Goal: Task Accomplishment & Management: Manage account settings

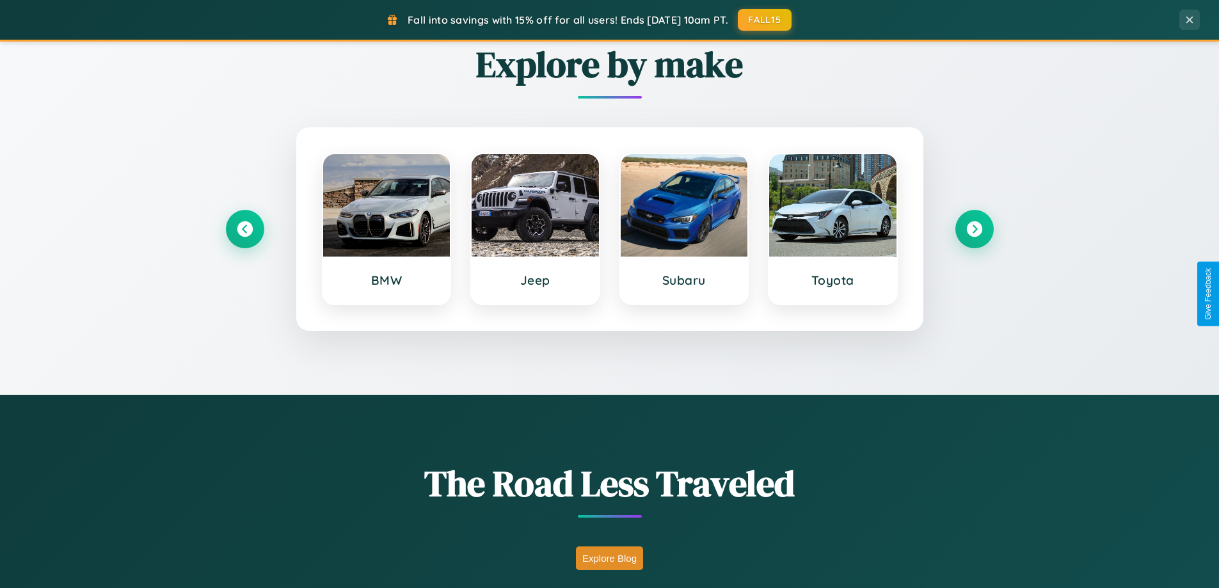
scroll to position [881, 0]
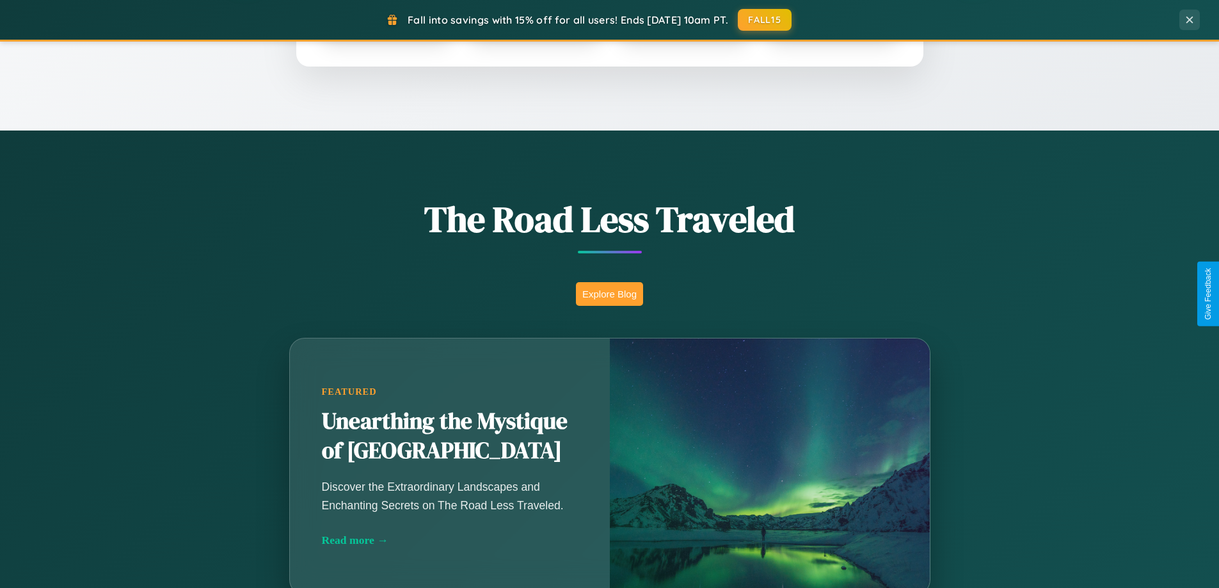
click at [609, 294] on button "Explore Blog" at bounding box center [609, 294] width 67 height 24
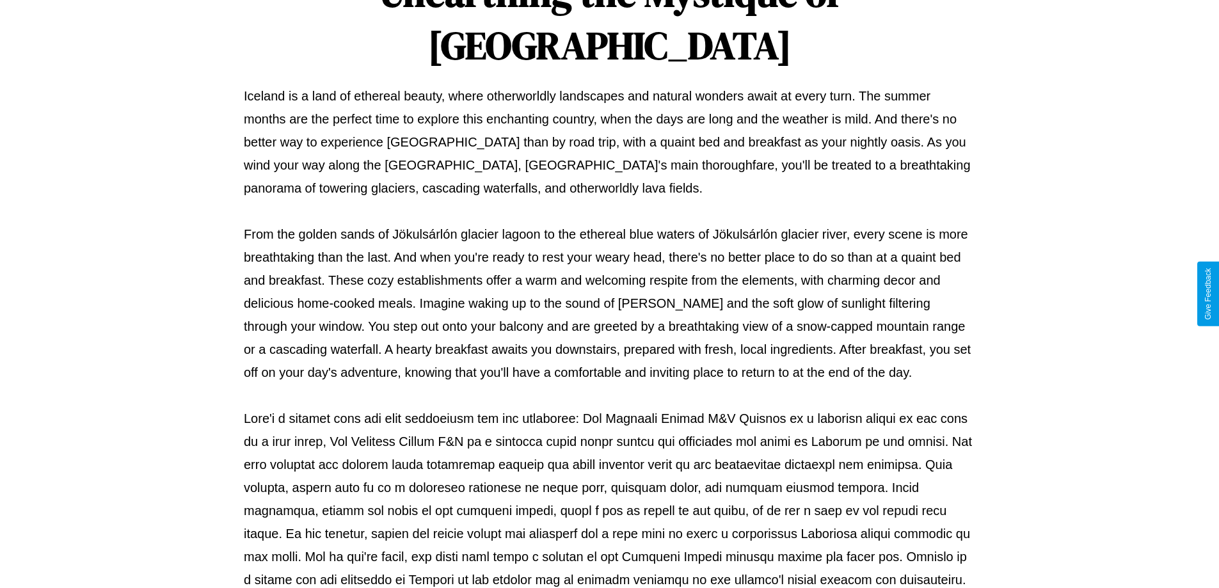
scroll to position [414, 0]
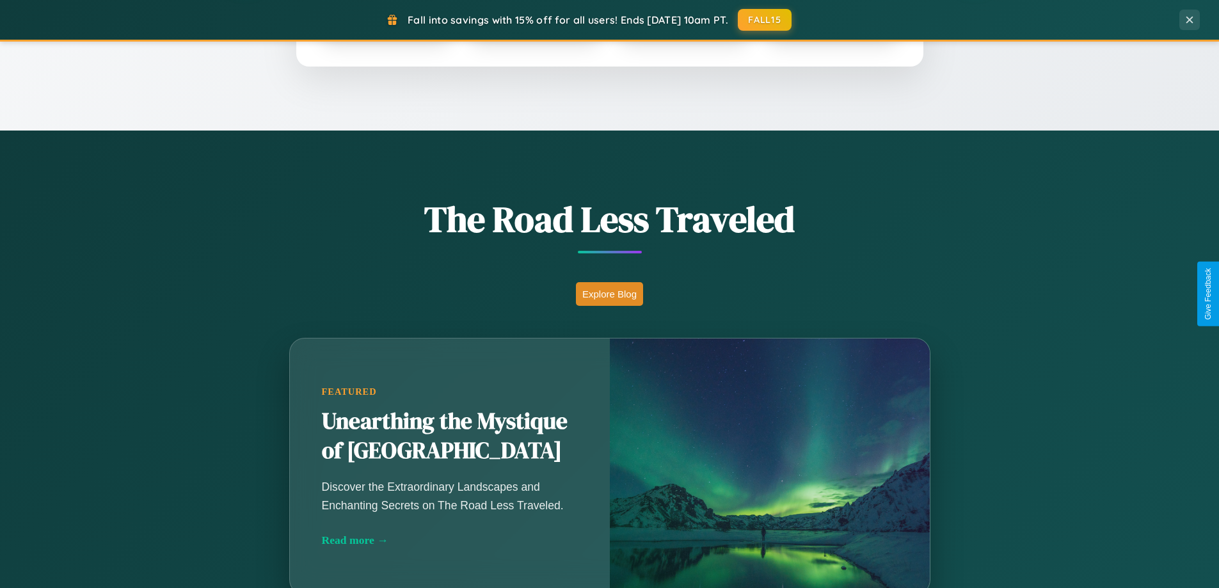
scroll to position [2463, 0]
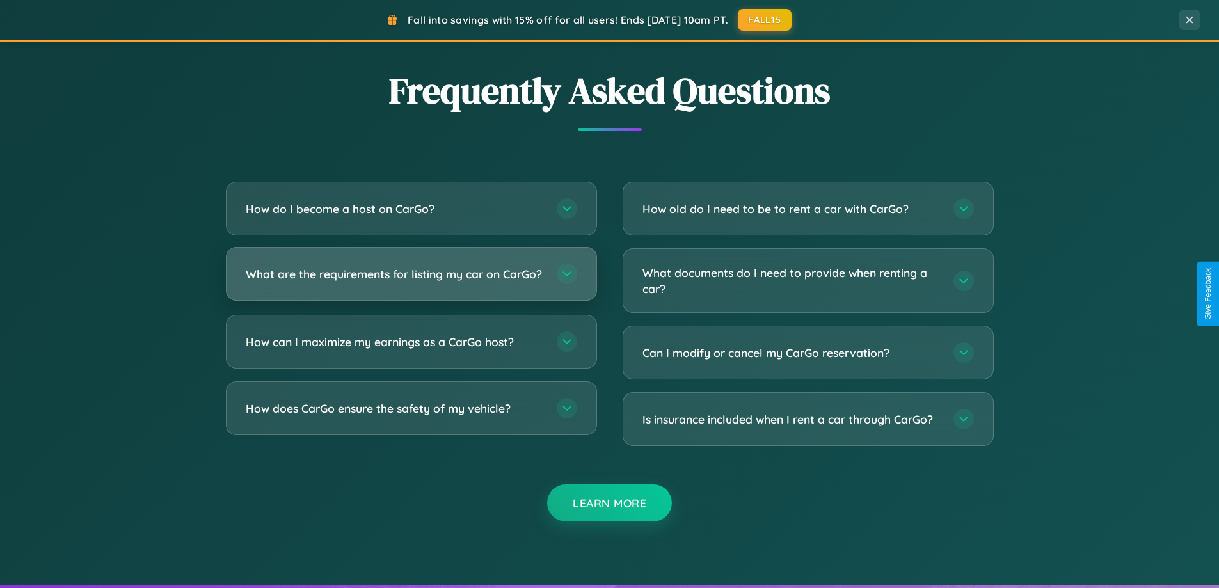
click at [411, 279] on h3 "What are the requirements for listing my car on CarGo?" at bounding box center [395, 274] width 298 height 16
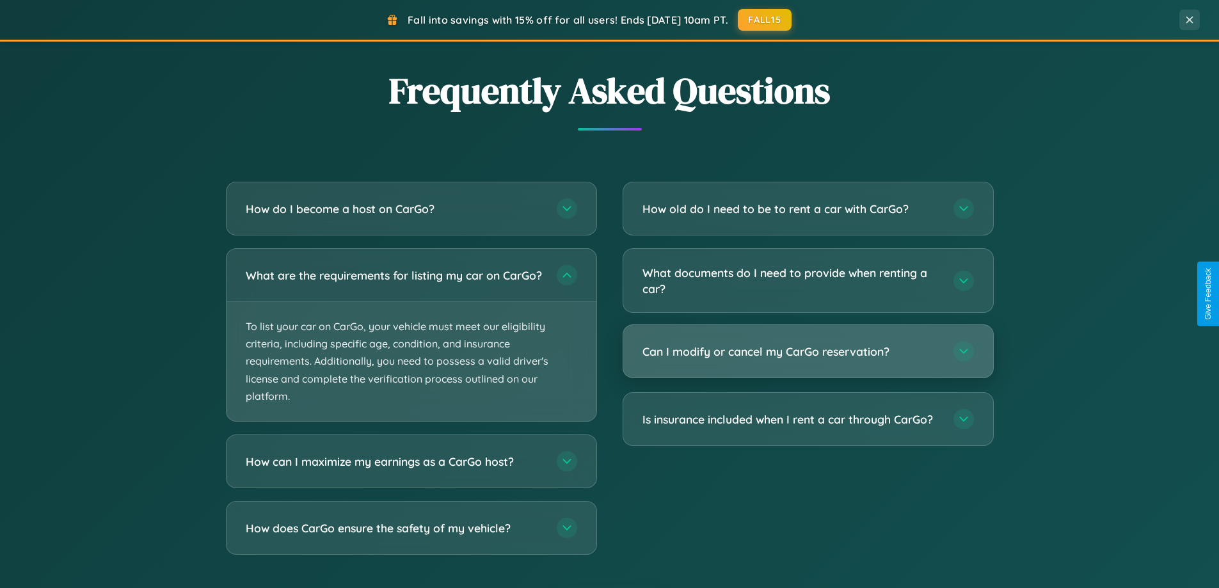
click at [808, 353] on h3 "Can I modify or cancel my CarGo reservation?" at bounding box center [792, 352] width 298 height 16
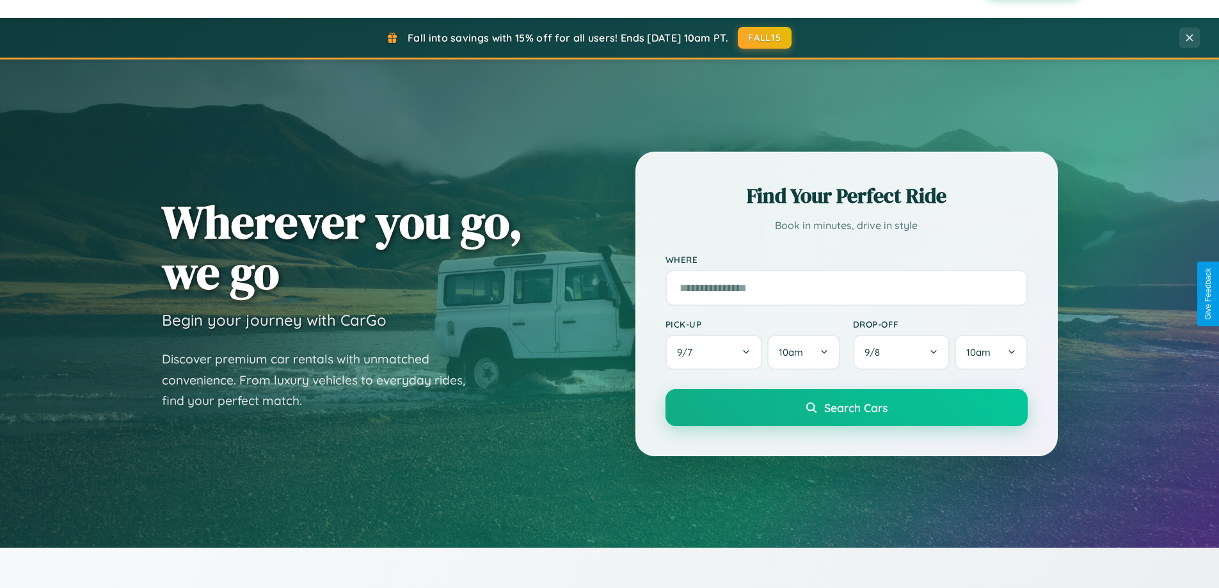
scroll to position [0, 0]
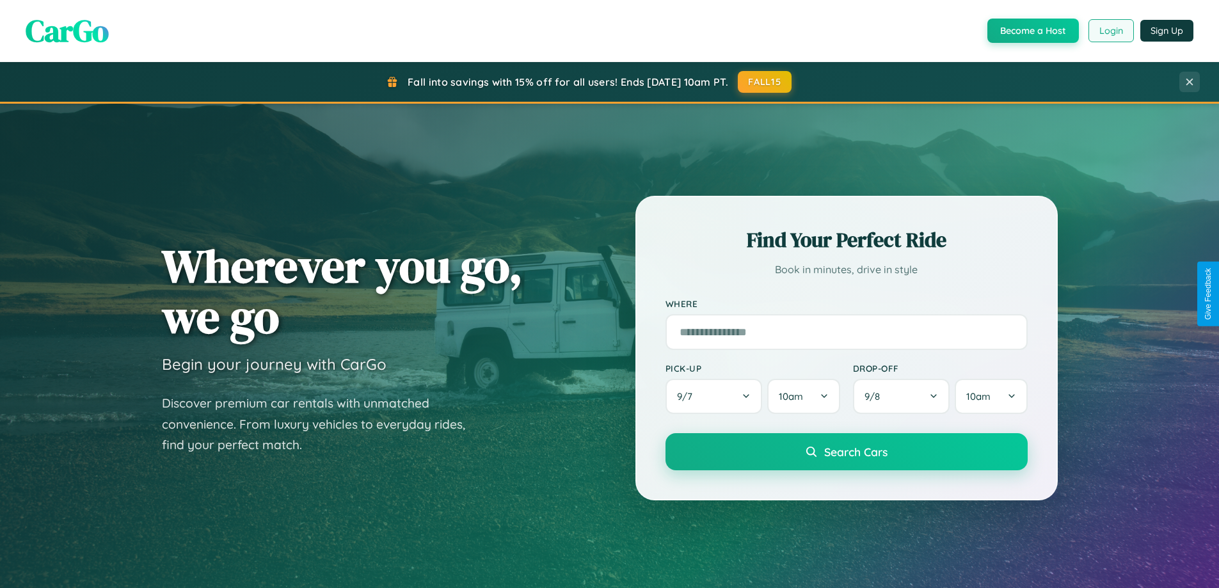
click at [1111, 31] on button "Login" at bounding box center [1111, 30] width 45 height 23
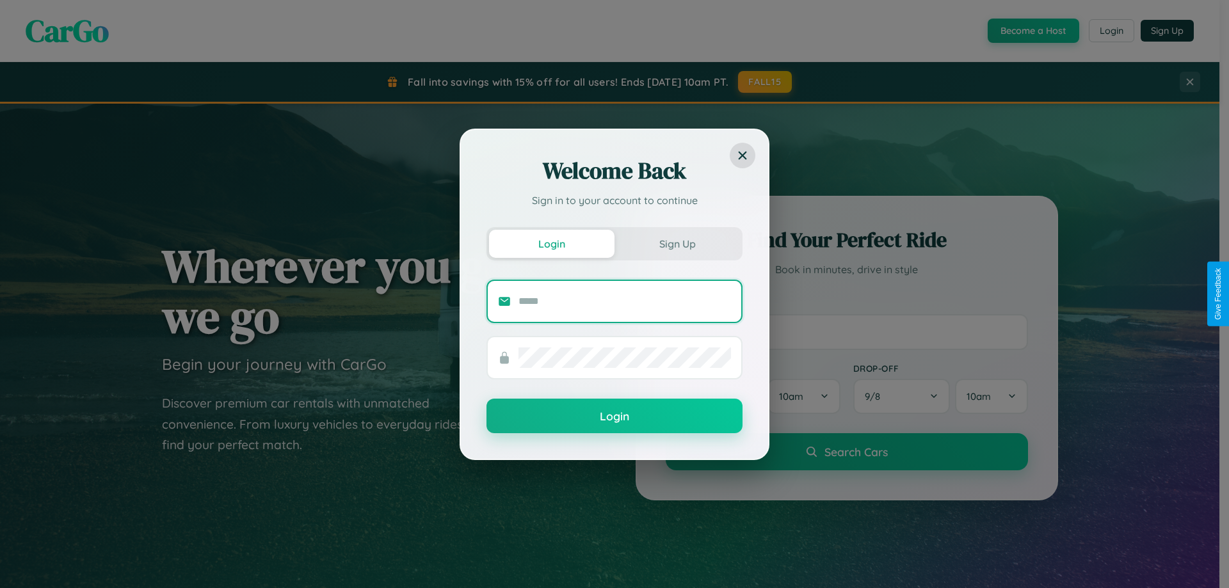
click at [625, 301] on input "text" at bounding box center [624, 301] width 213 height 20
type input "**********"
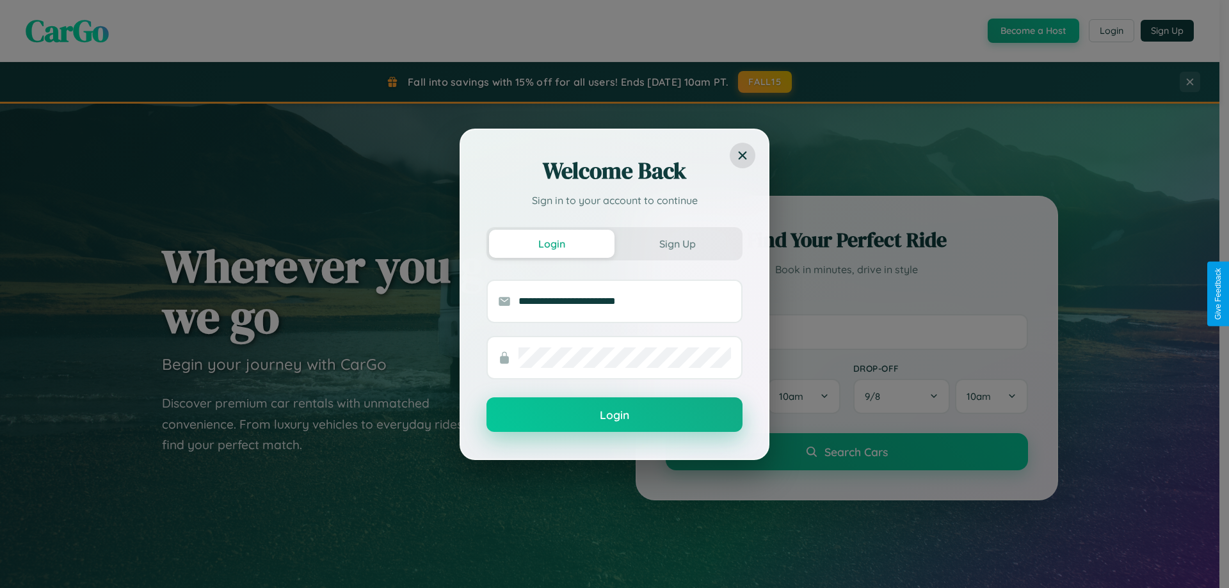
click at [614, 415] on button "Login" at bounding box center [614, 414] width 256 height 35
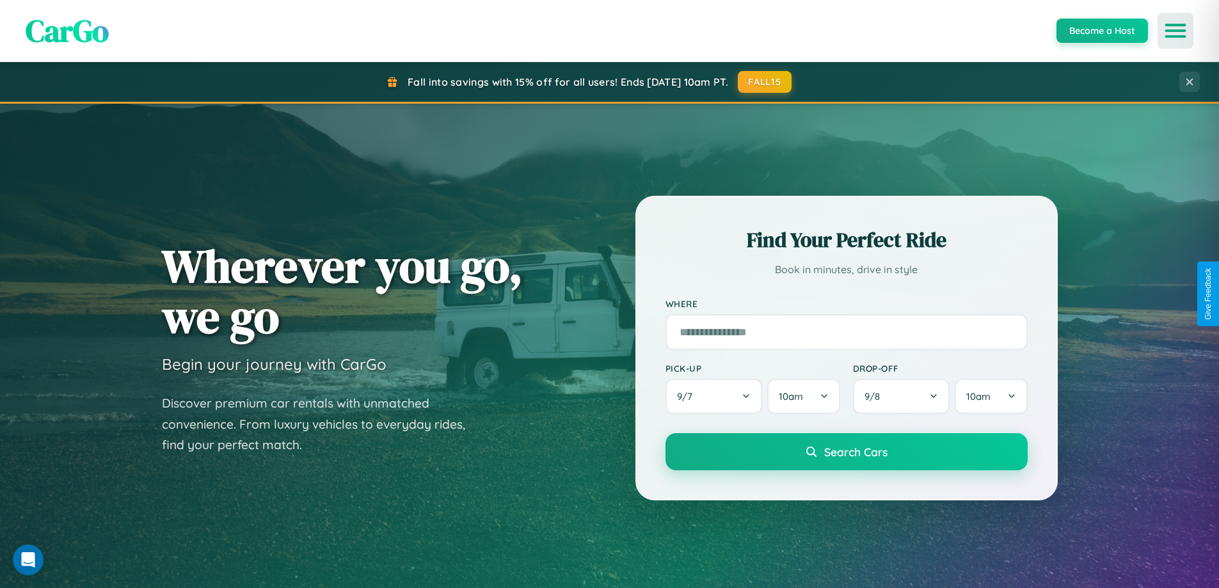
click at [1176, 31] on icon "Open menu" at bounding box center [1176, 31] width 19 height 12
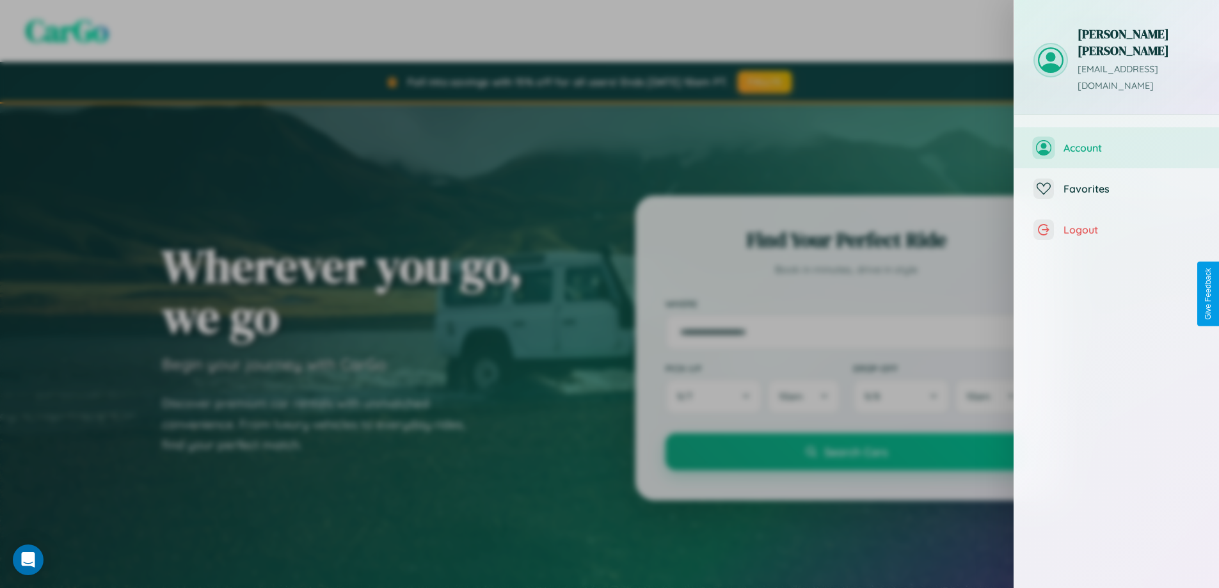
click at [1117, 141] on span "Account" at bounding box center [1132, 147] width 136 height 13
